Goal: Task Accomplishment & Management: Manage account settings

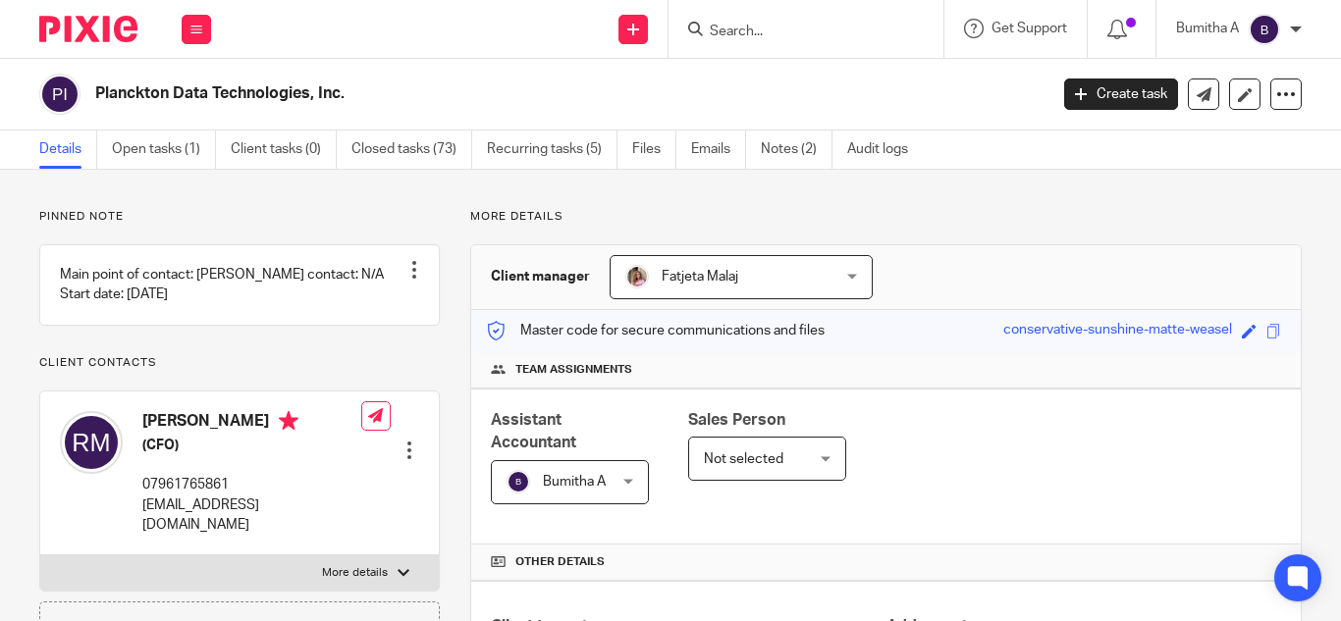
click at [747, 24] on input "Search" at bounding box center [796, 33] width 177 height 18
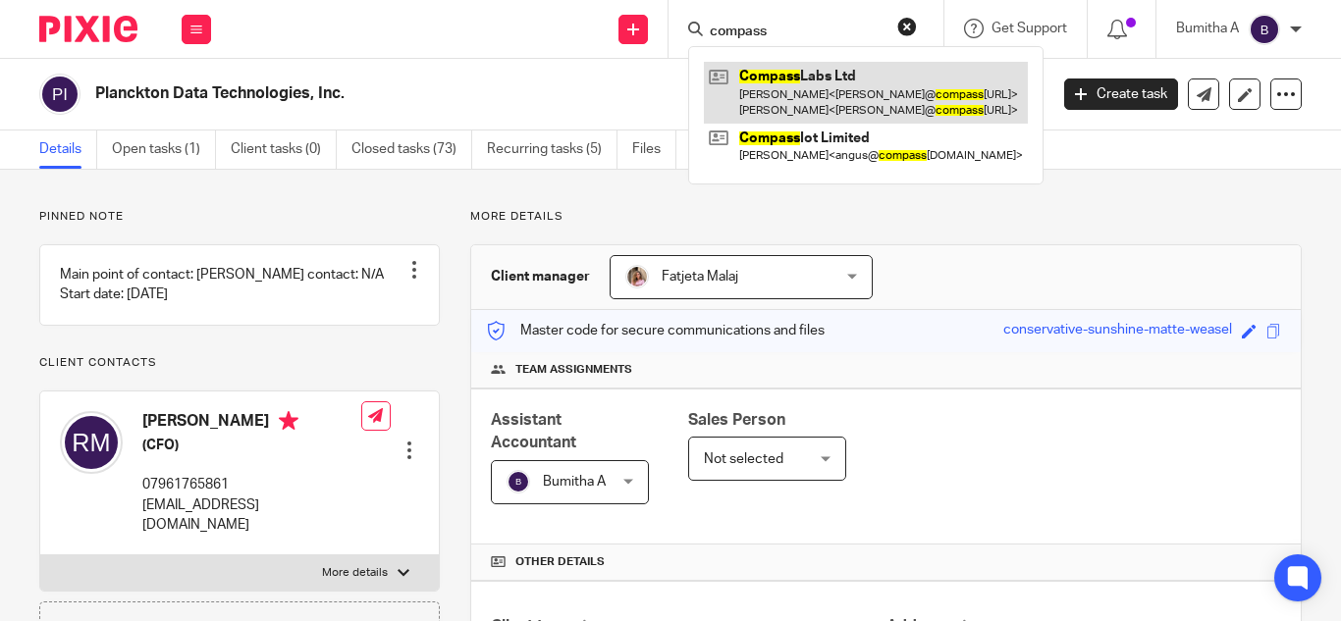
type input "compass"
click at [764, 79] on link at bounding box center [866, 92] width 324 height 61
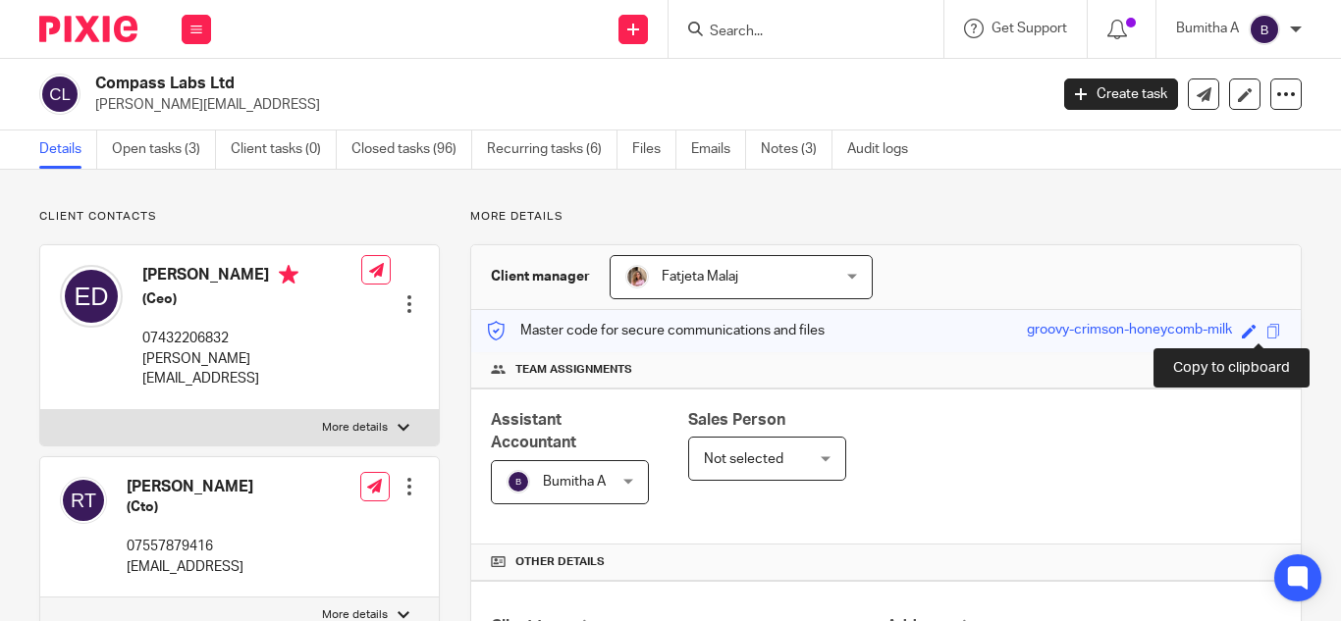
click at [1266, 332] on span at bounding box center [1273, 331] width 15 height 15
click at [1252, 37] on img at bounding box center [1263, 29] width 31 height 31
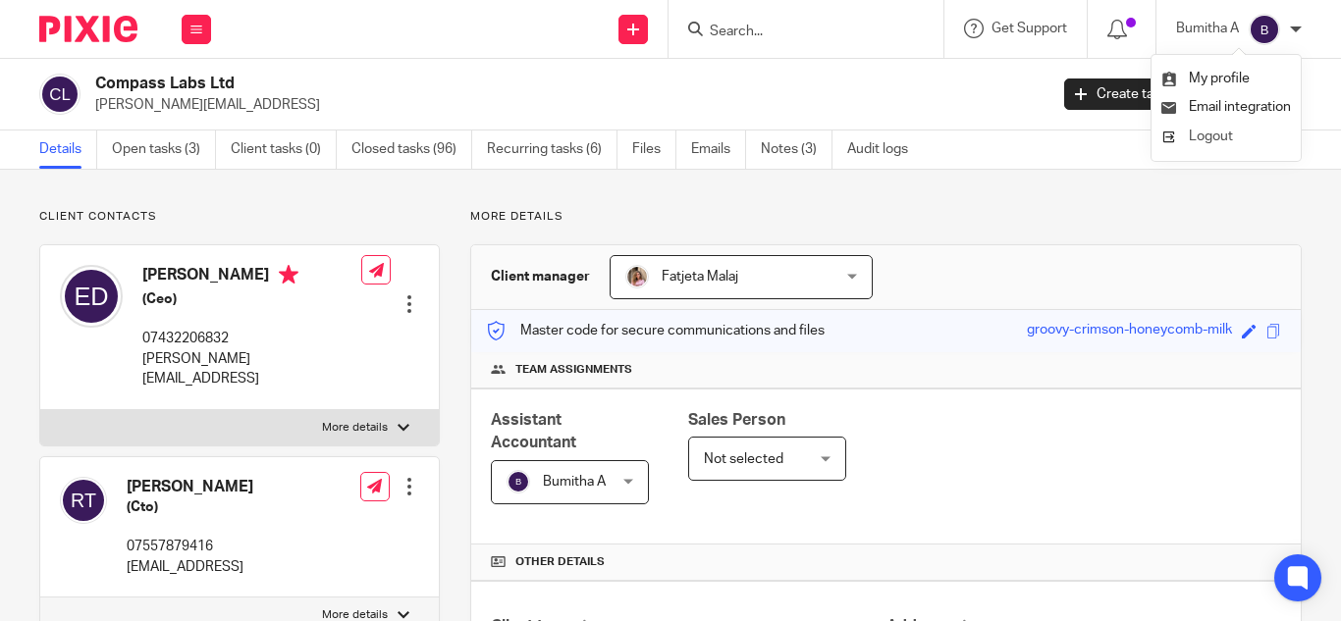
click at [1211, 142] on span "Logout" at bounding box center [1210, 137] width 44 height 14
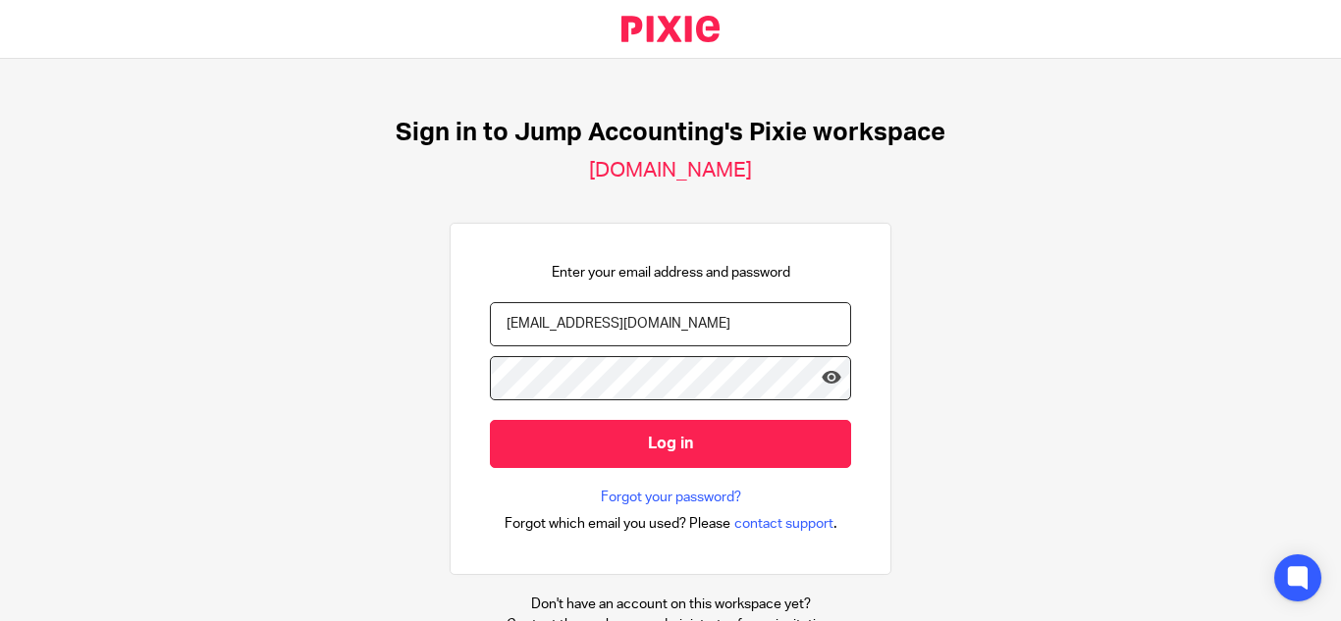
click at [718, 330] on input "bumitha@jumpaccounting.co.uk" at bounding box center [670, 324] width 361 height 44
click at [713, 318] on input "bumitha@jumpaccounting.co.uk" at bounding box center [670, 324] width 361 height 44
type input "b"
click at [578, 325] on input "gopika.a@therisegroup.co.uk" at bounding box center [670, 324] width 361 height 44
type input "gopika.a@risegroup.co.uk"
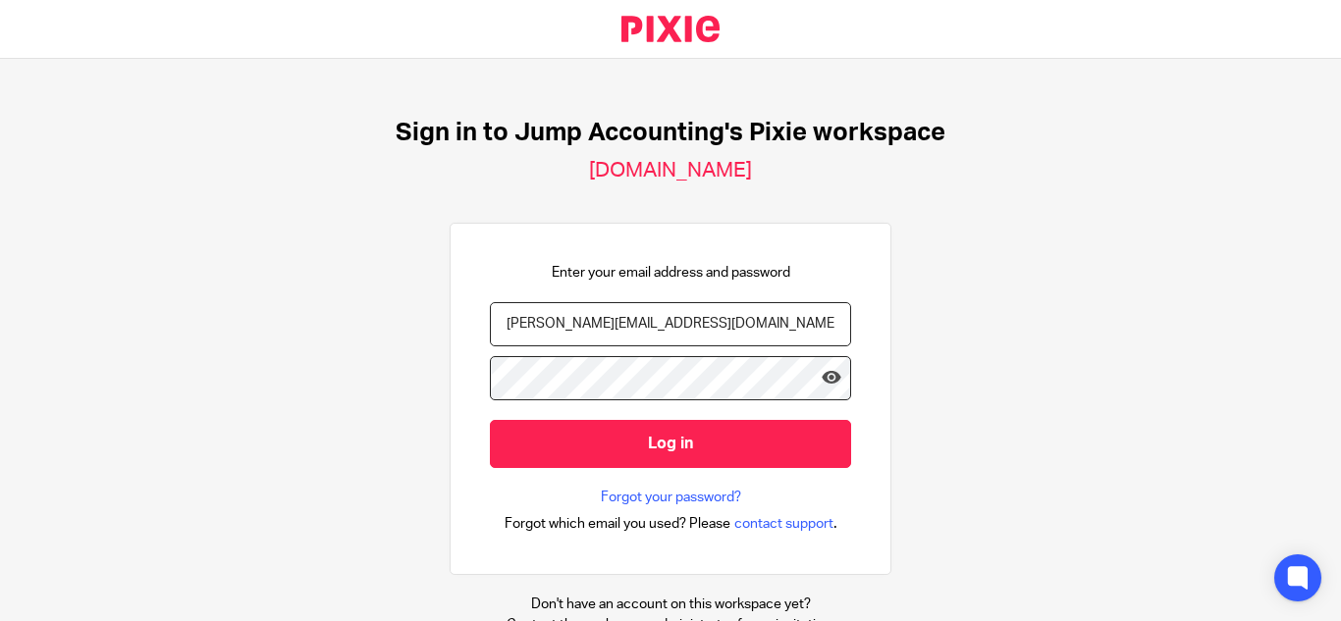
drag, startPoint x: 685, startPoint y: 332, endPoint x: 472, endPoint y: 346, distance: 213.5
click at [472, 346] on div "Enter your email address and password gopika.a@risegroup.co.uk Log in Forgot yo…" at bounding box center [670, 399] width 442 height 353
type input "gopika.a@therisegroup.co.uk"
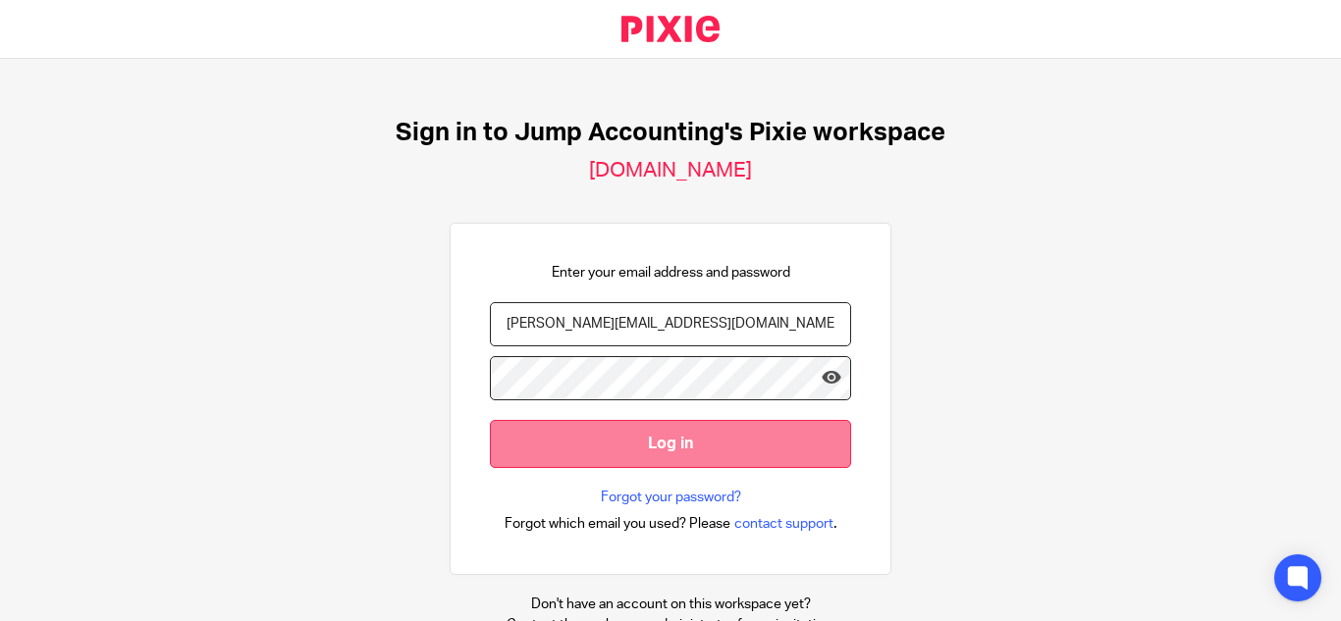
click at [623, 432] on input "Log in" at bounding box center [670, 444] width 361 height 48
